Goal: Find specific page/section

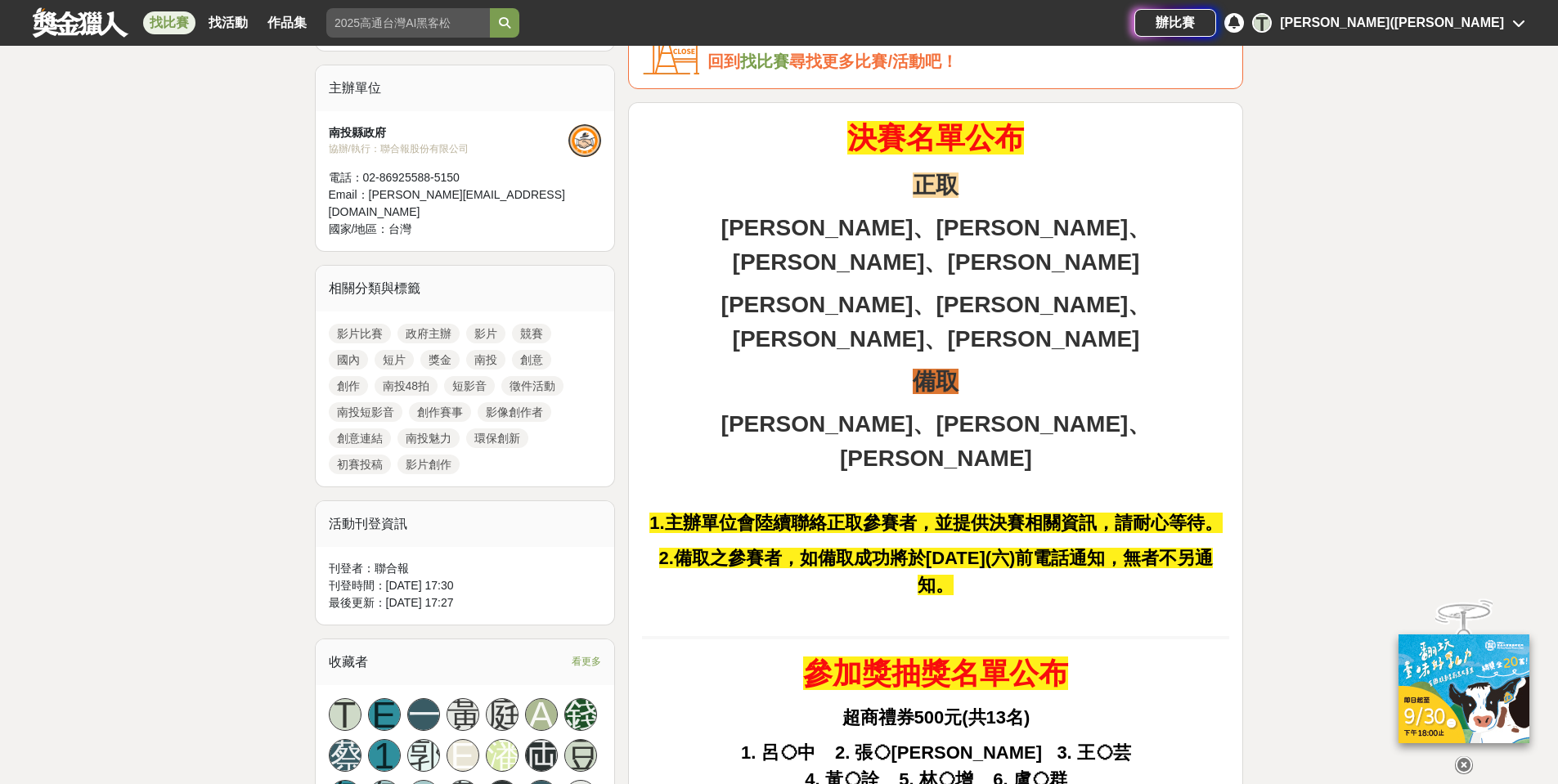
scroll to position [572, 0]
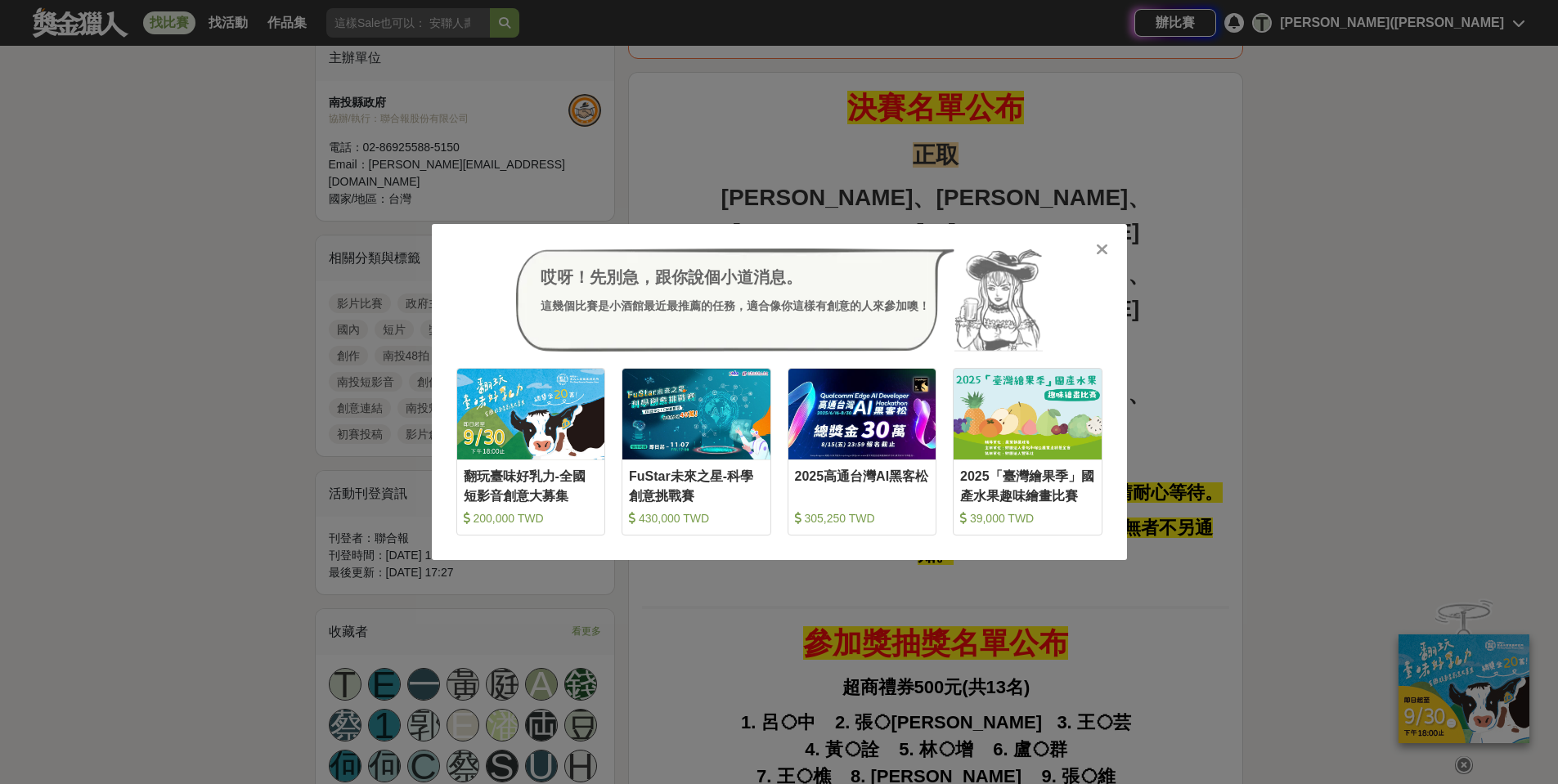
click at [1107, 244] on icon at bounding box center [1102, 249] width 12 height 17
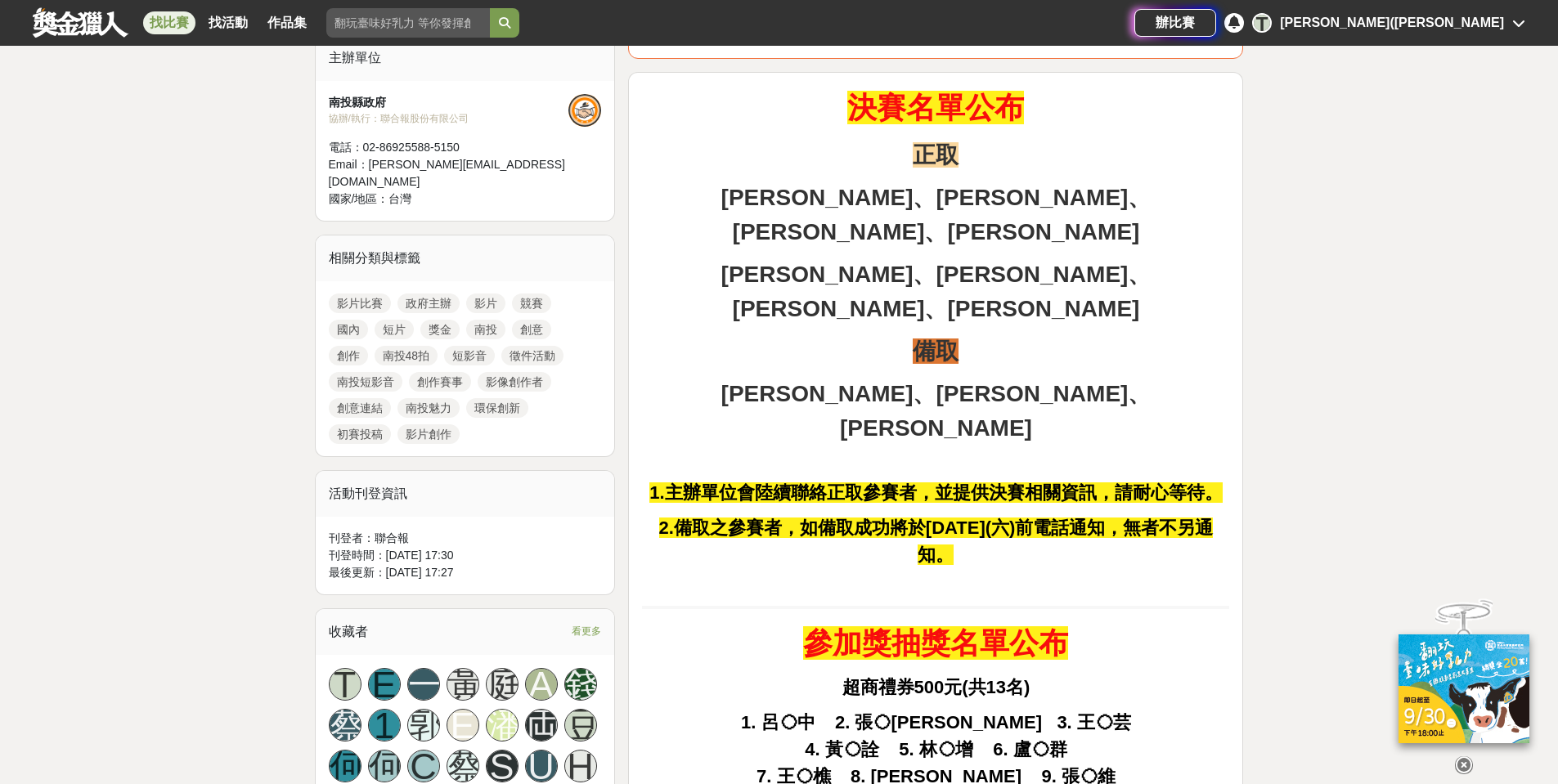
scroll to position [490, 0]
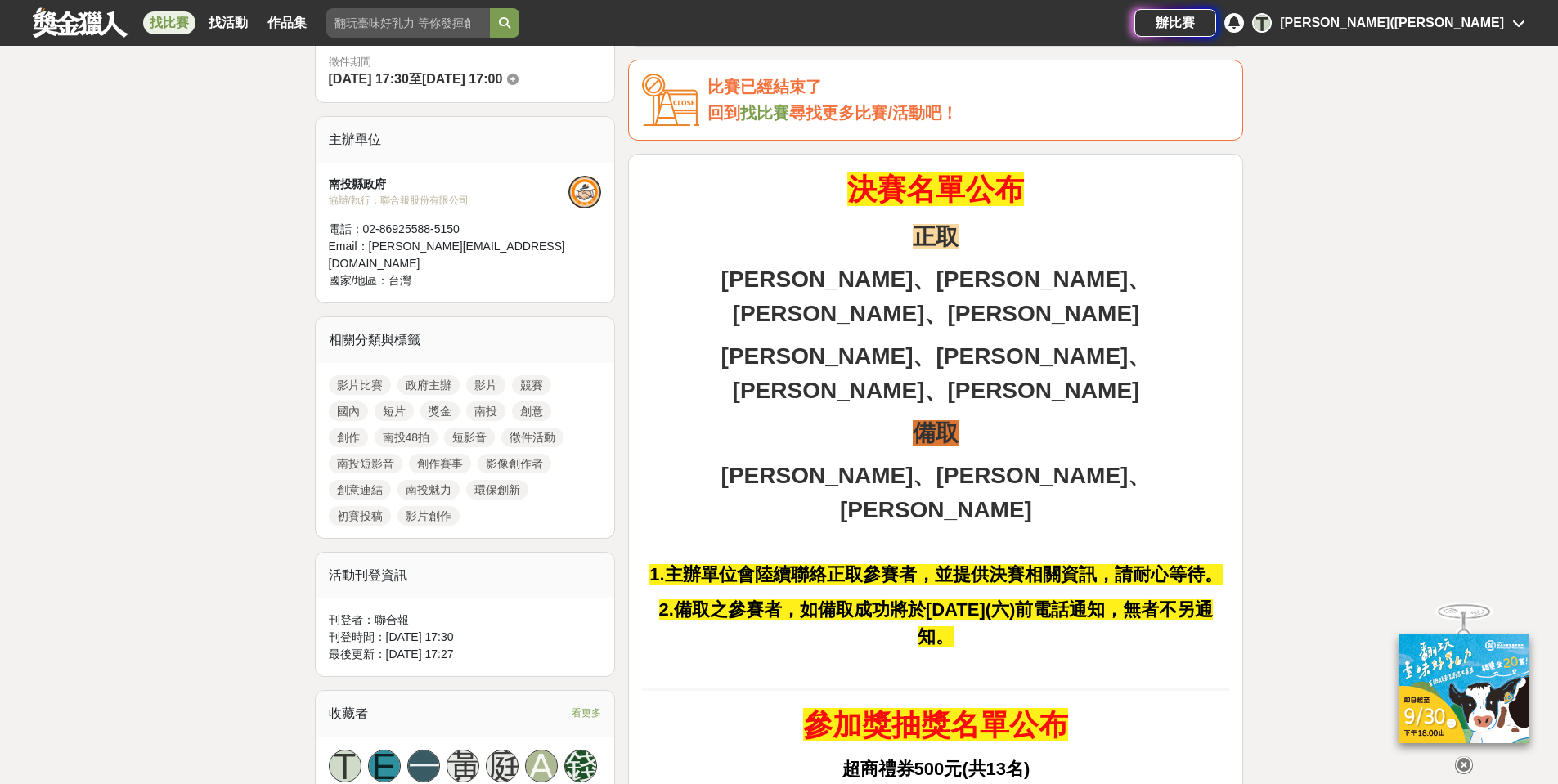
click at [1429, 30] on div "[PERSON_NAME]([PERSON_NAME]" at bounding box center [1392, 23] width 224 height 20
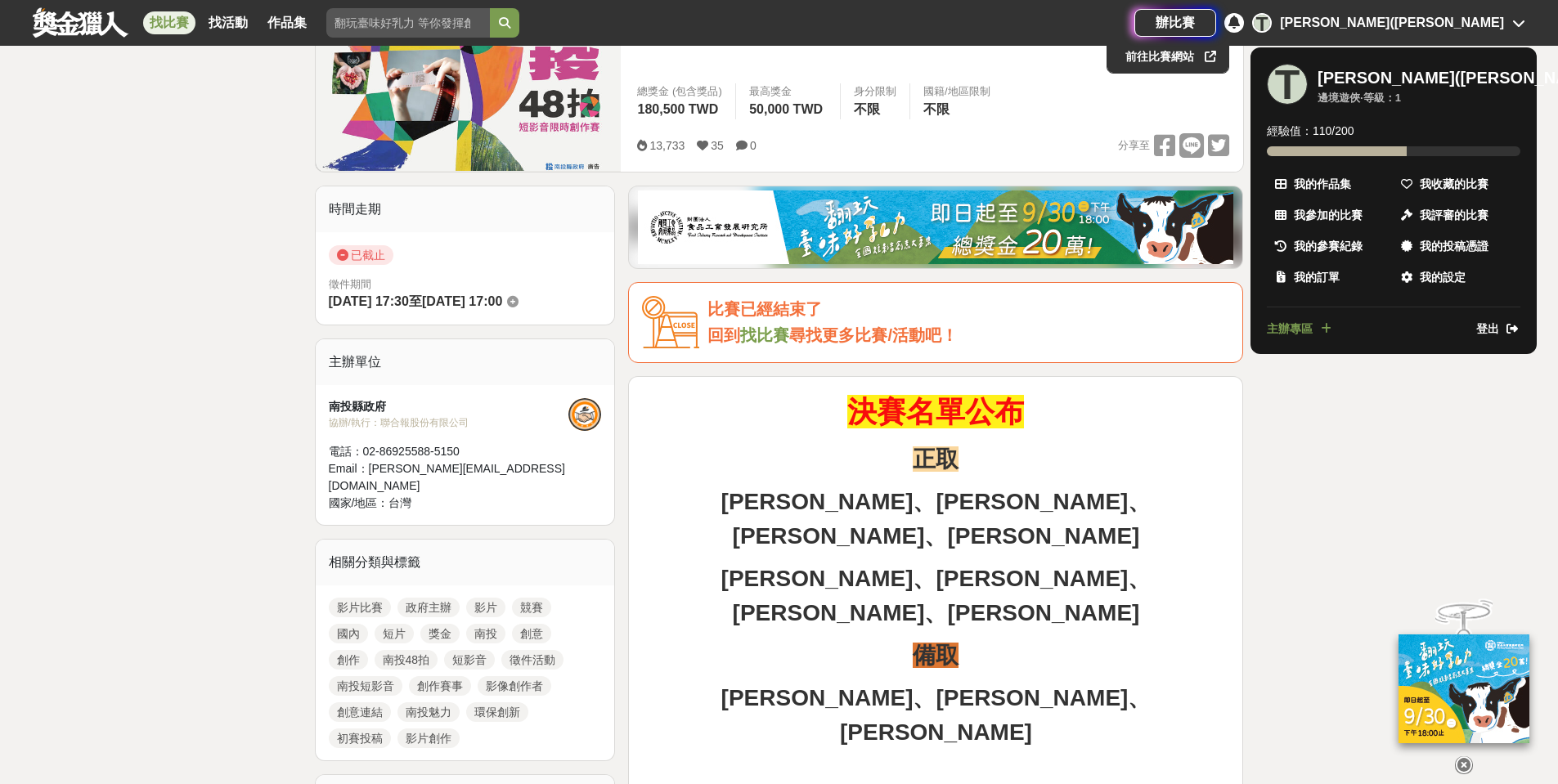
scroll to position [0, 0]
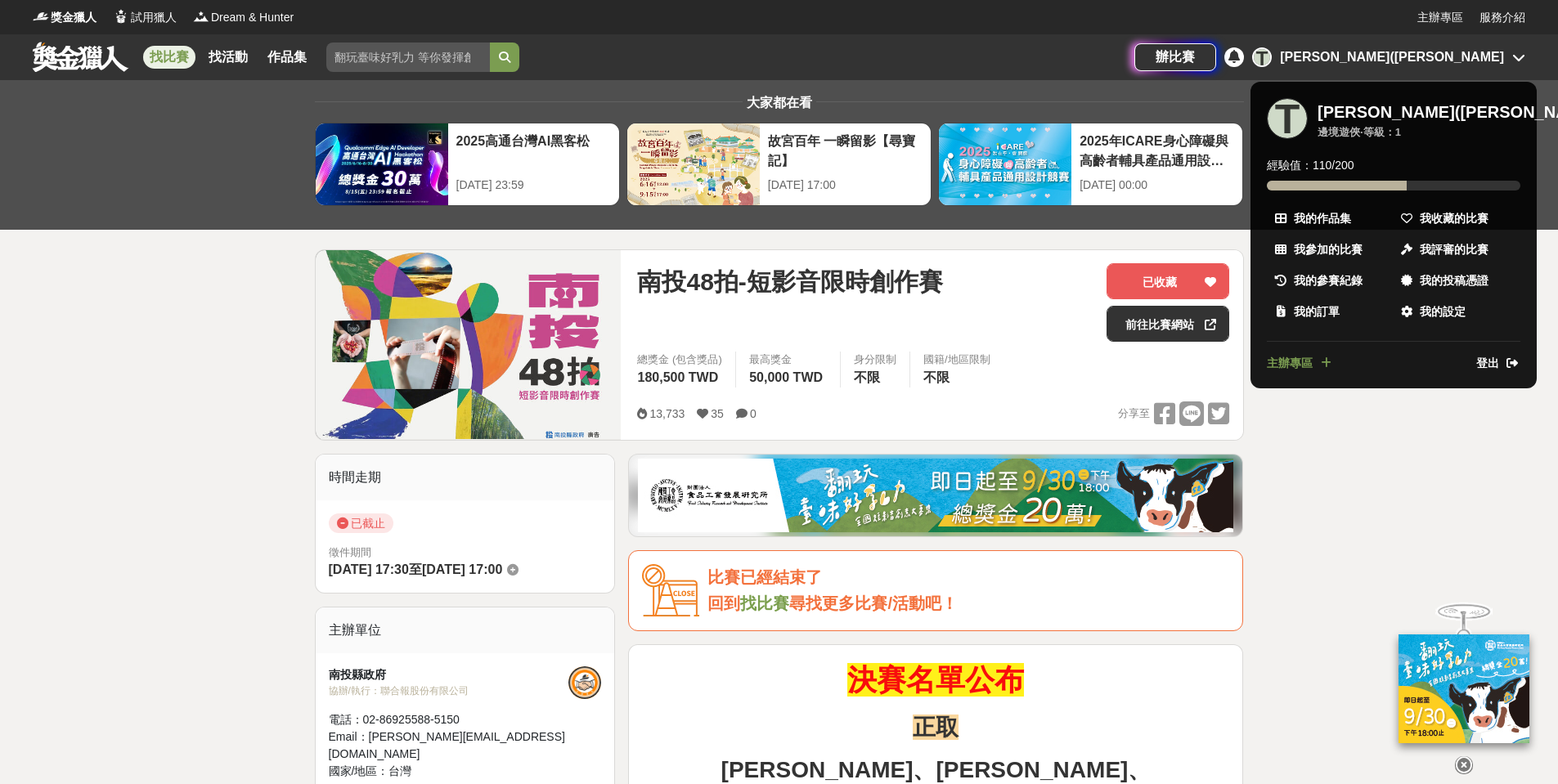
click at [1439, 18] on div at bounding box center [779, 392] width 1558 height 784
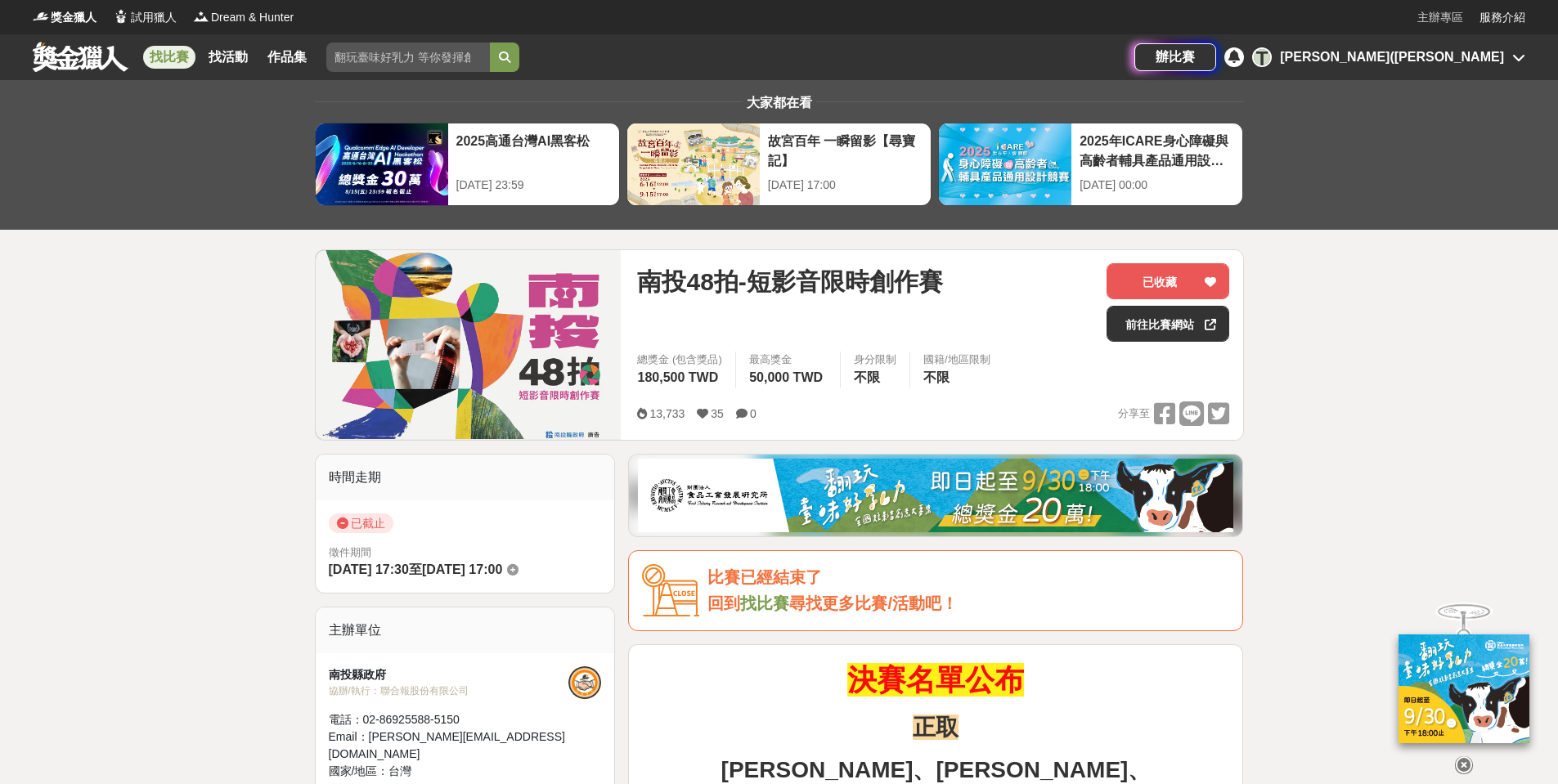
click at [1439, 17] on link "主辦專區" at bounding box center [1440, 17] width 46 height 17
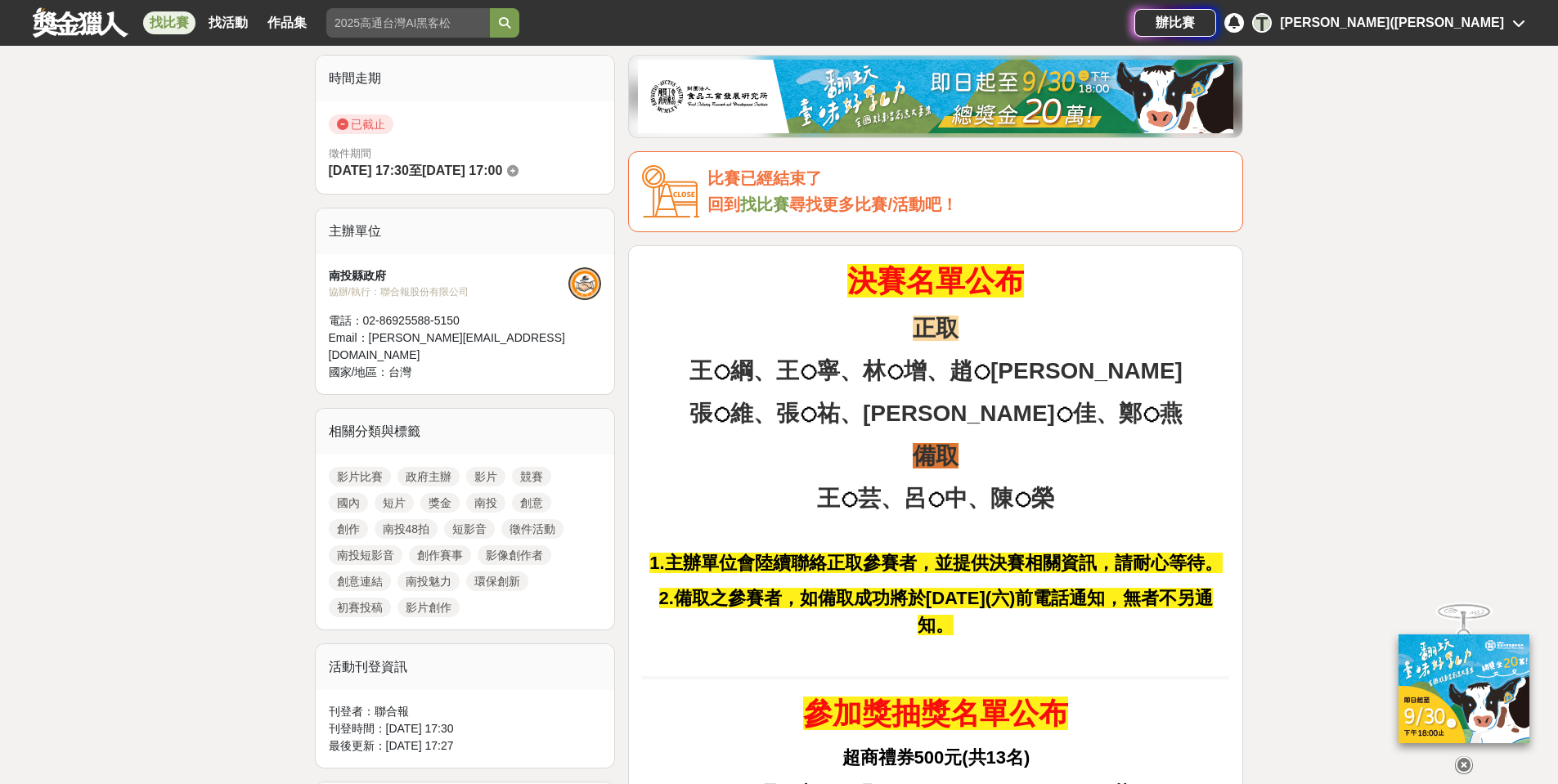
scroll to position [409, 0]
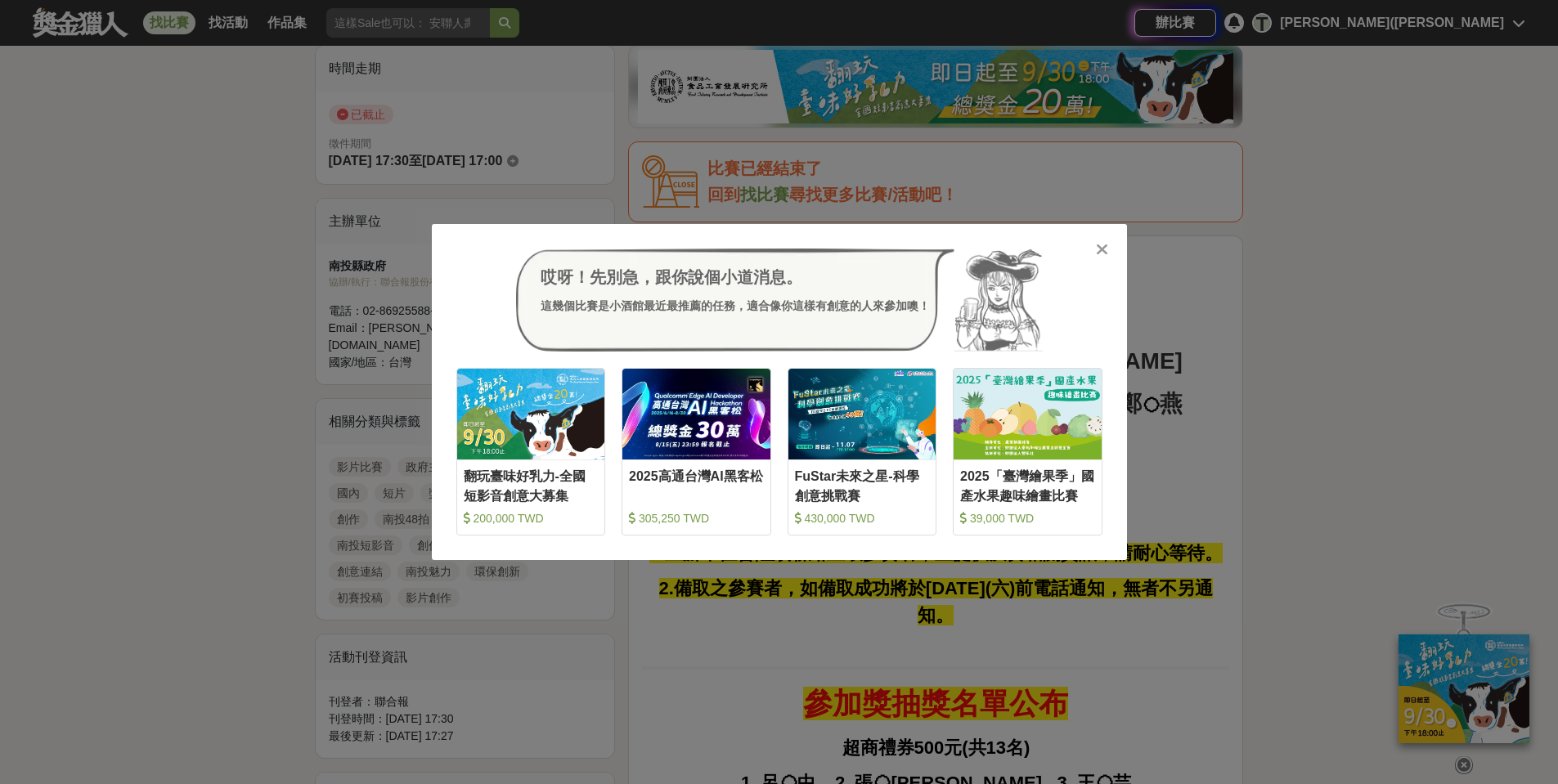
click at [1103, 248] on icon at bounding box center [1102, 249] width 12 height 17
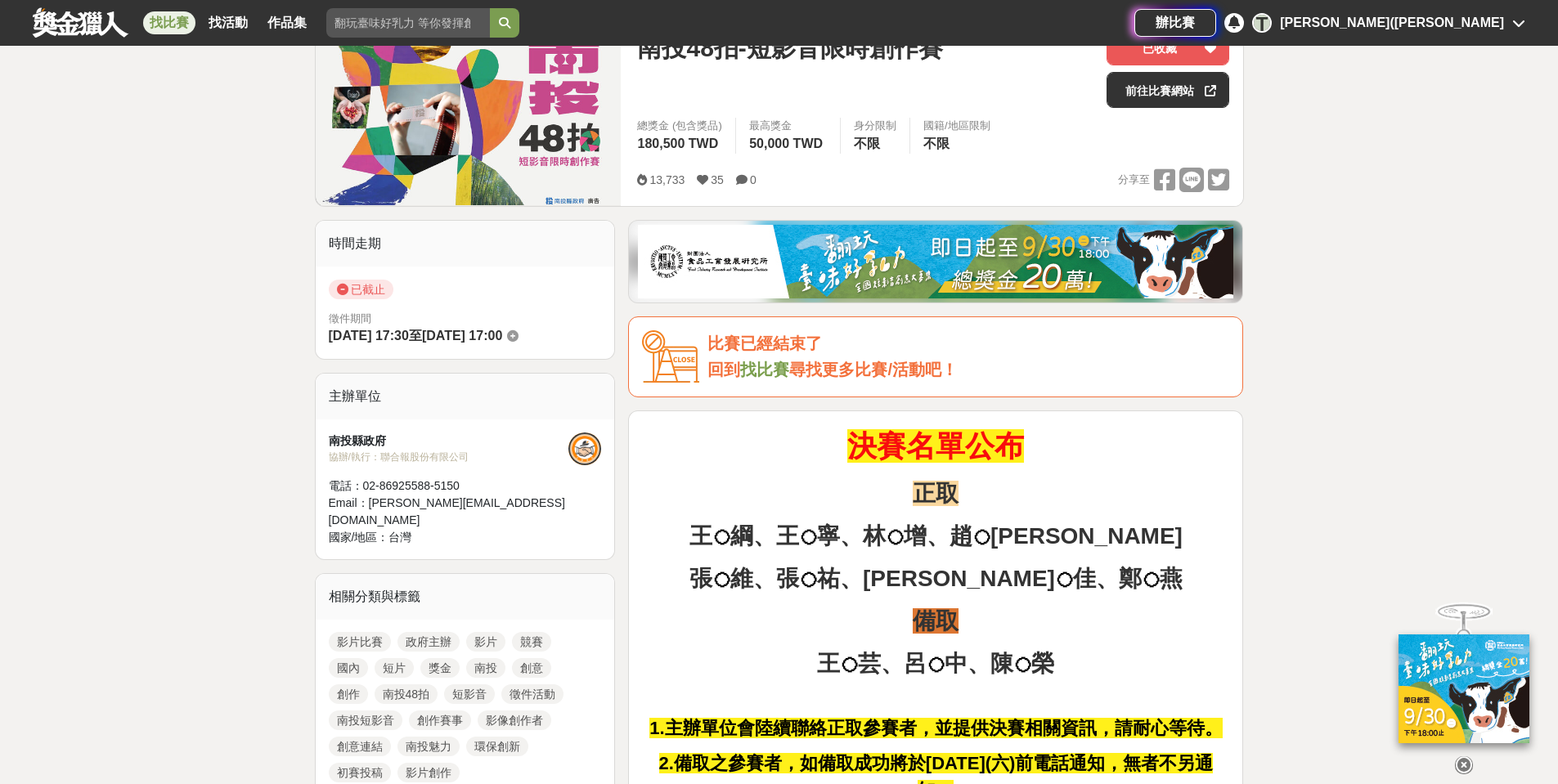
scroll to position [0, 0]
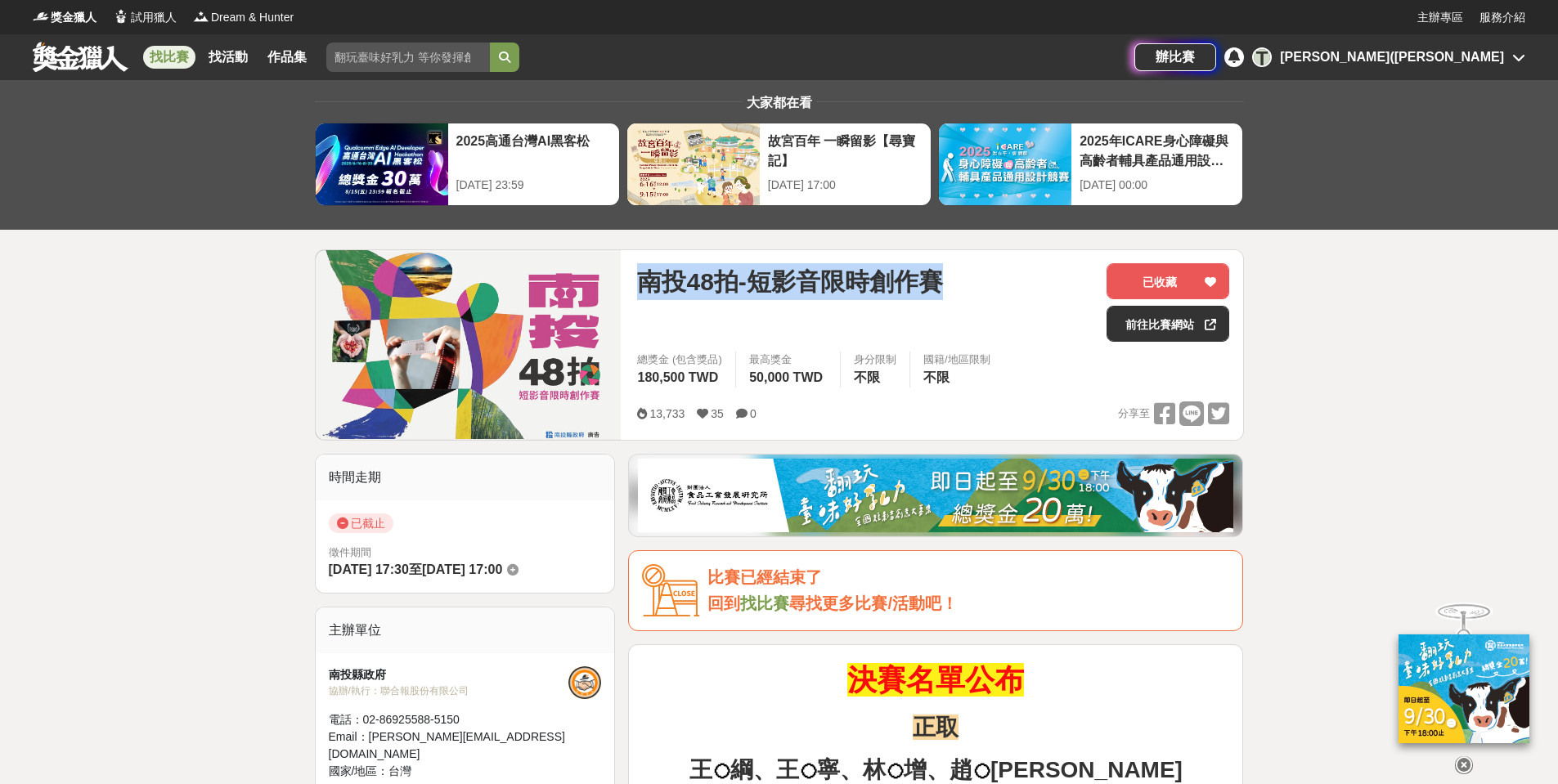
drag, startPoint x: 641, startPoint y: 283, endPoint x: 817, endPoint y: 373, distance: 197.7
click at [1022, 277] on div "南投48拍-短影音限時創作賽" at bounding box center [865, 281] width 456 height 36
copy span "南投48拍-短影音限時創作賽"
